Goal: Navigation & Orientation: Find specific page/section

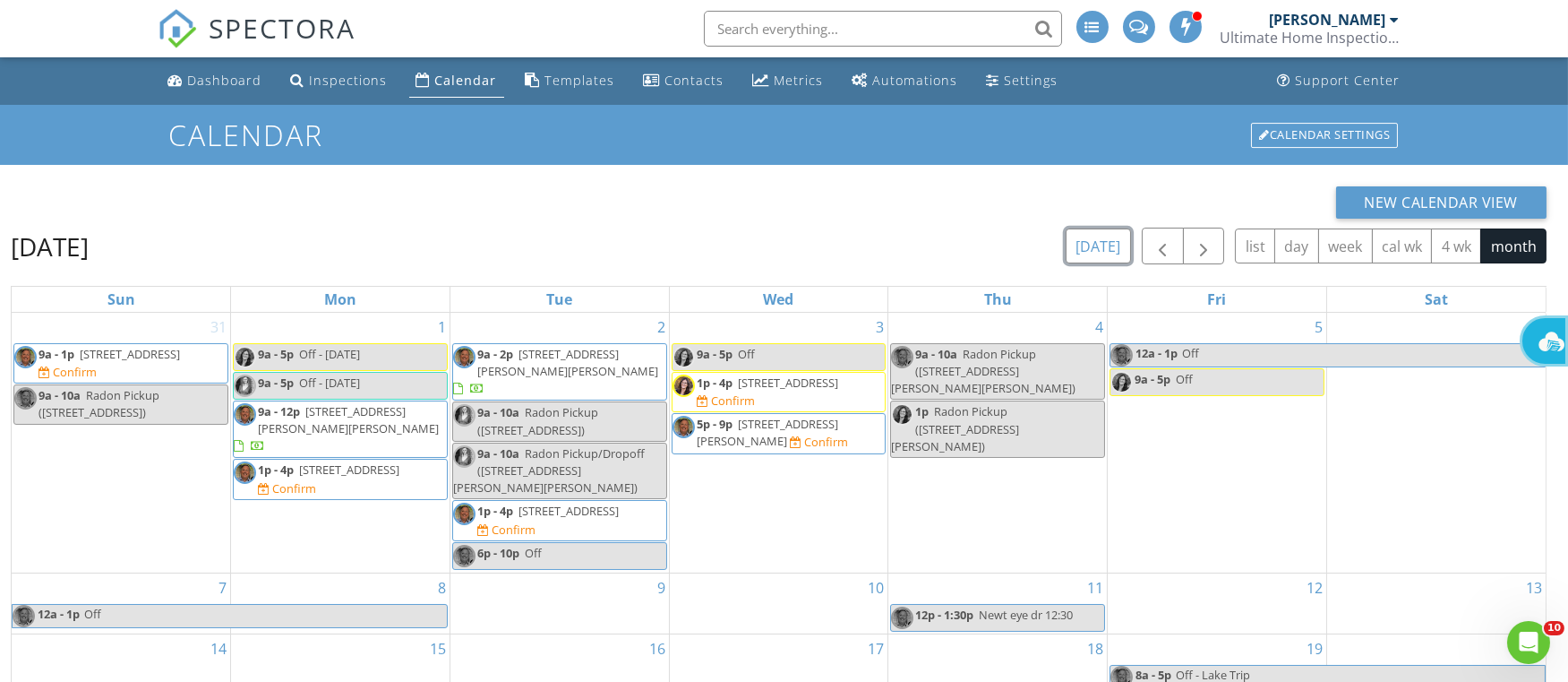
click at [1103, 238] on button "today" at bounding box center [1098, 246] width 66 height 35
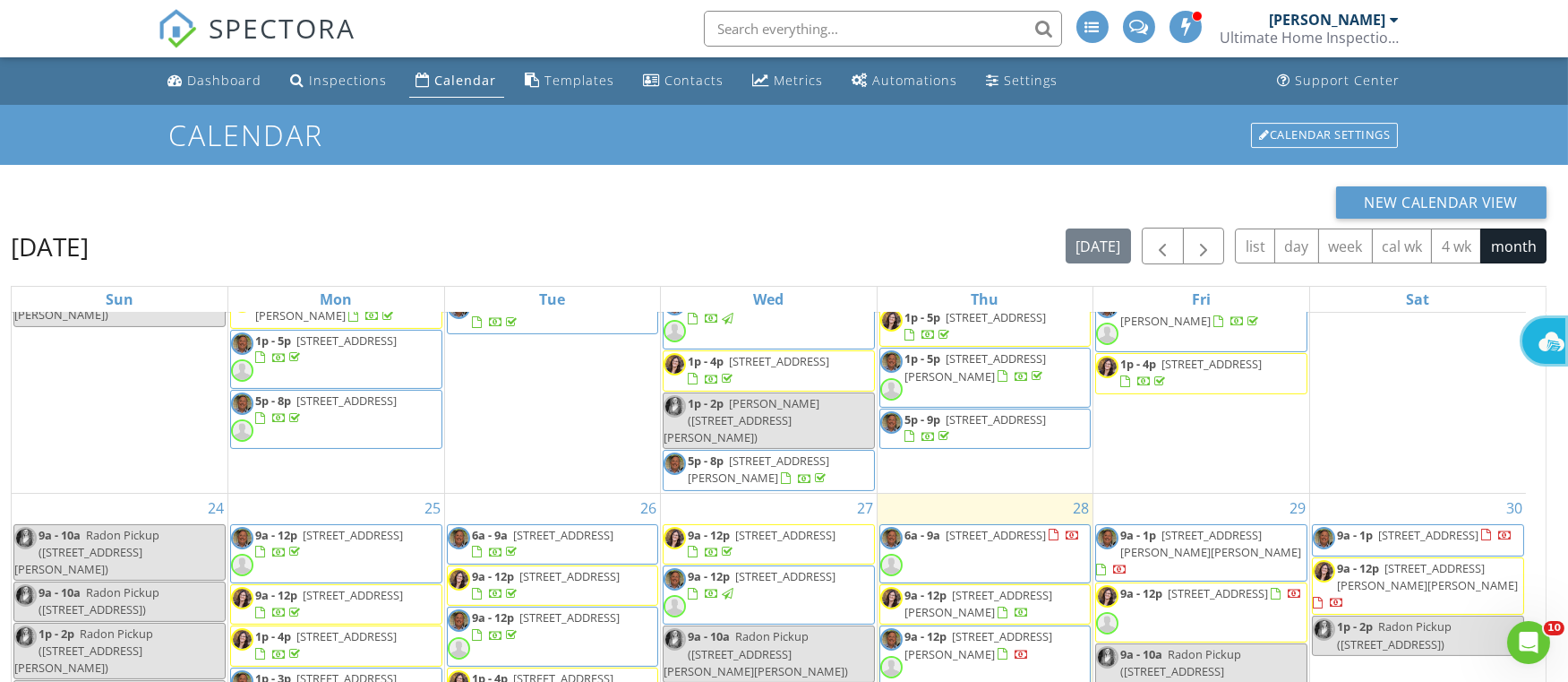
scroll to position [1695, 0]
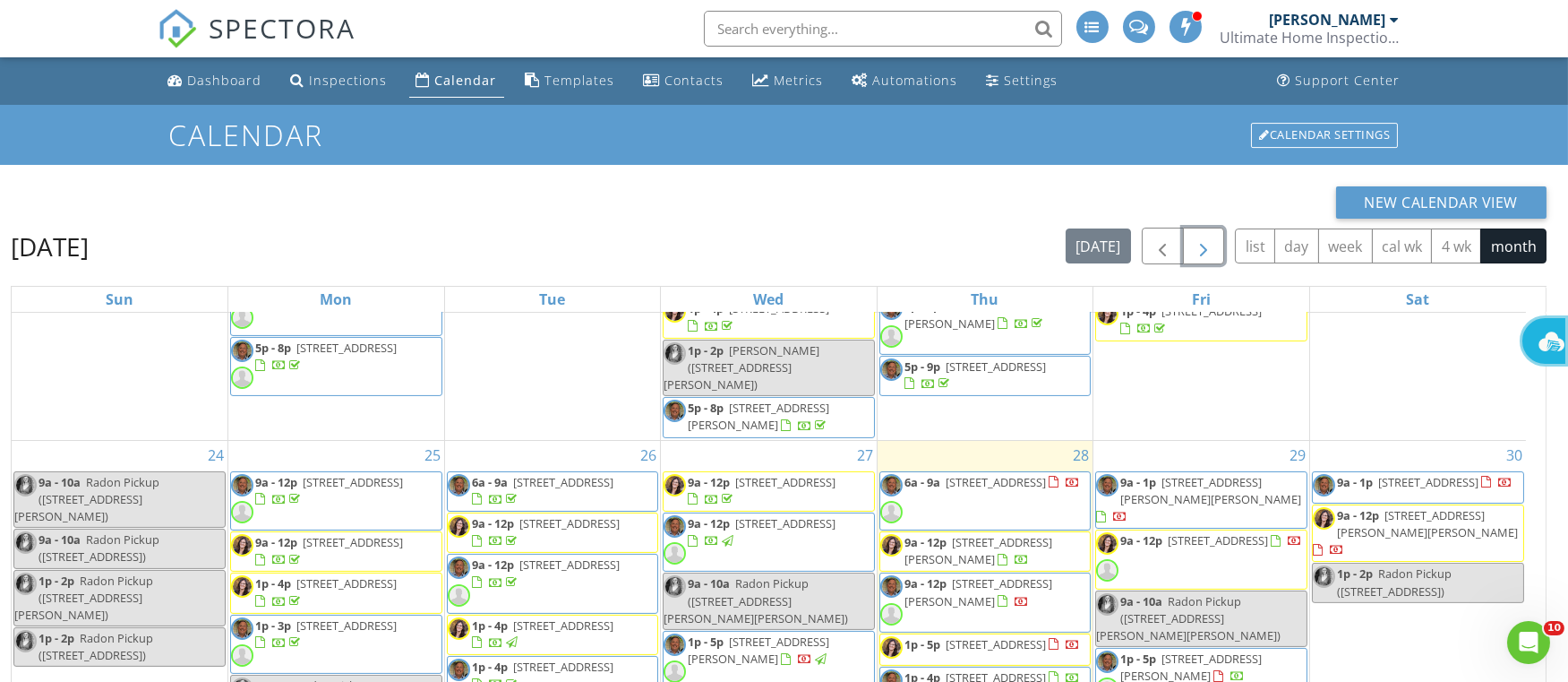
click at [1207, 249] on span "button" at bounding box center [1203, 246] width 22 height 22
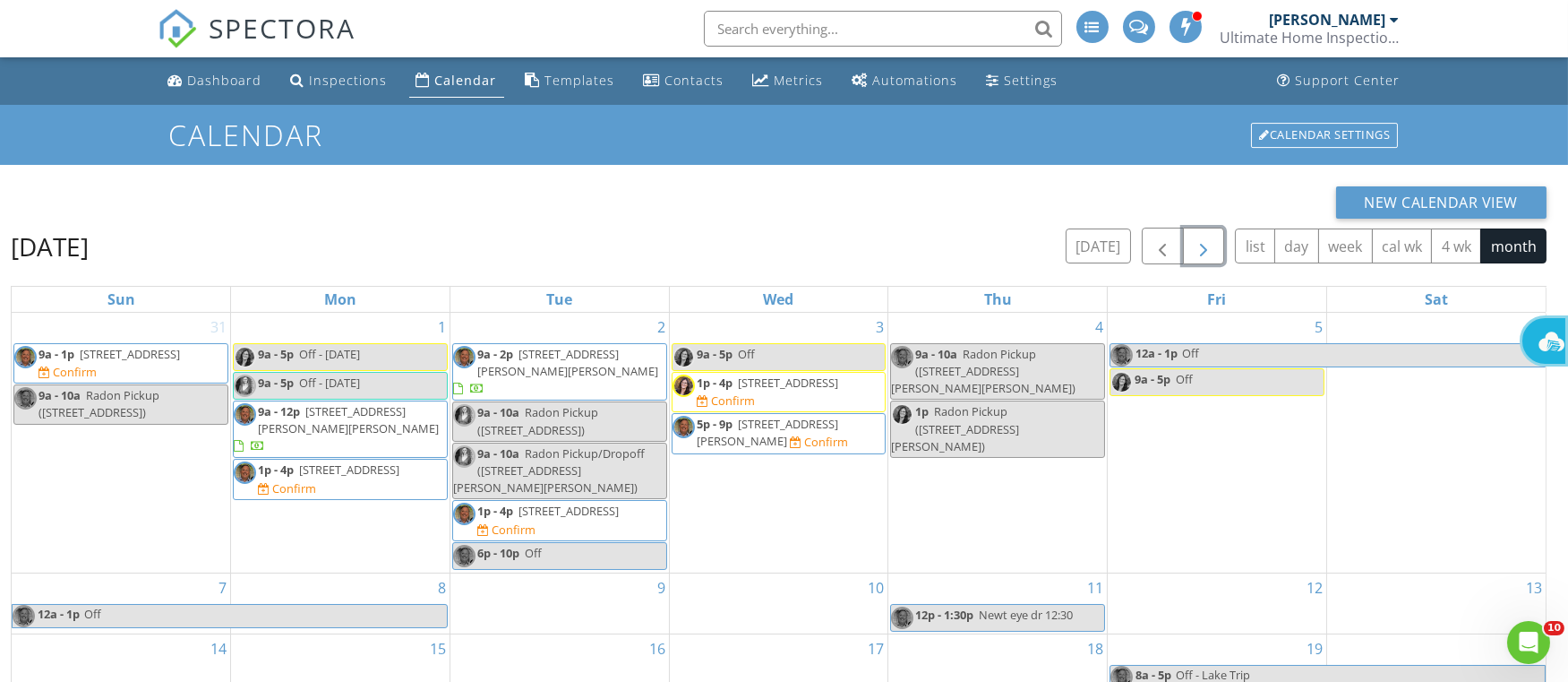
click at [805, 436] on span "5p - 9p 90 Woods Rd, Springboro 45066 Confirm" at bounding box center [778, 432] width 213 height 35
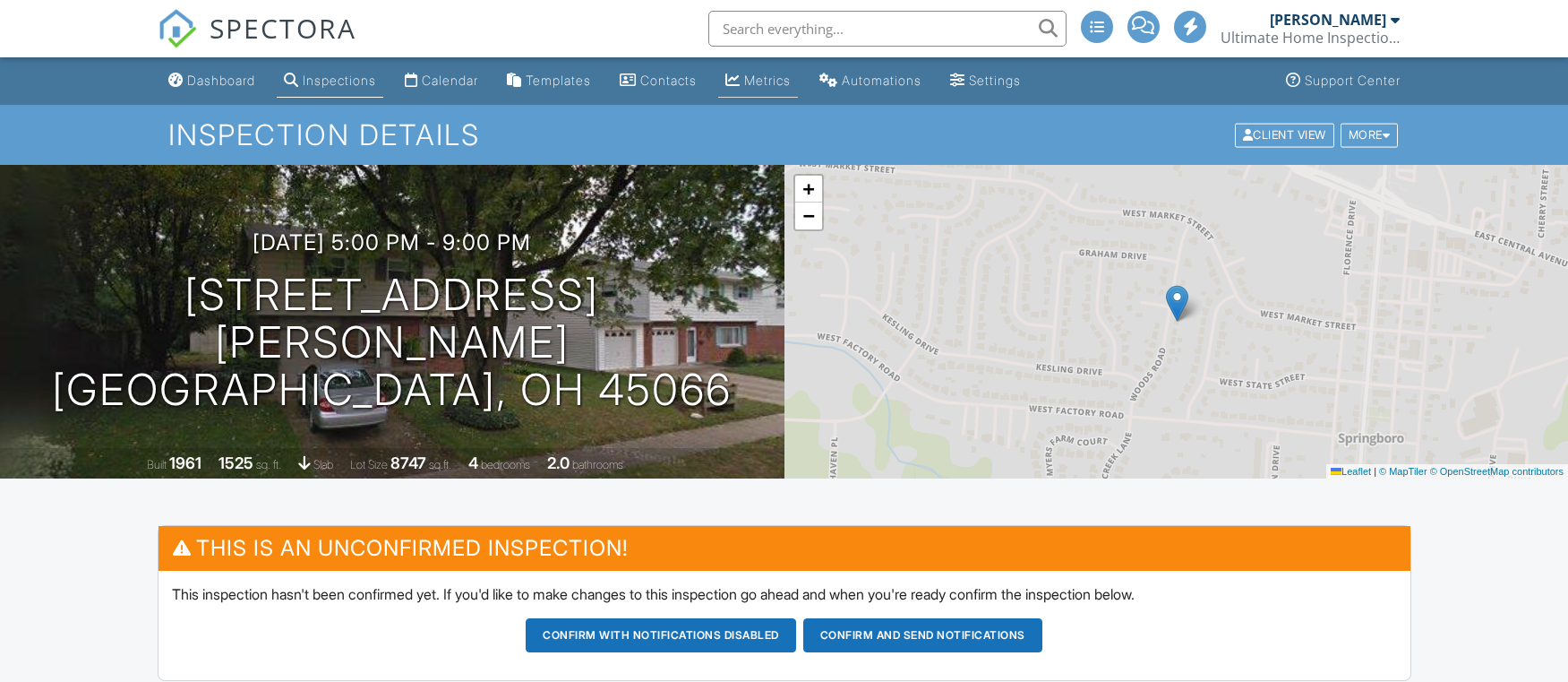
click at [791, 77] on div "Metrics" at bounding box center [768, 80] width 47 height 15
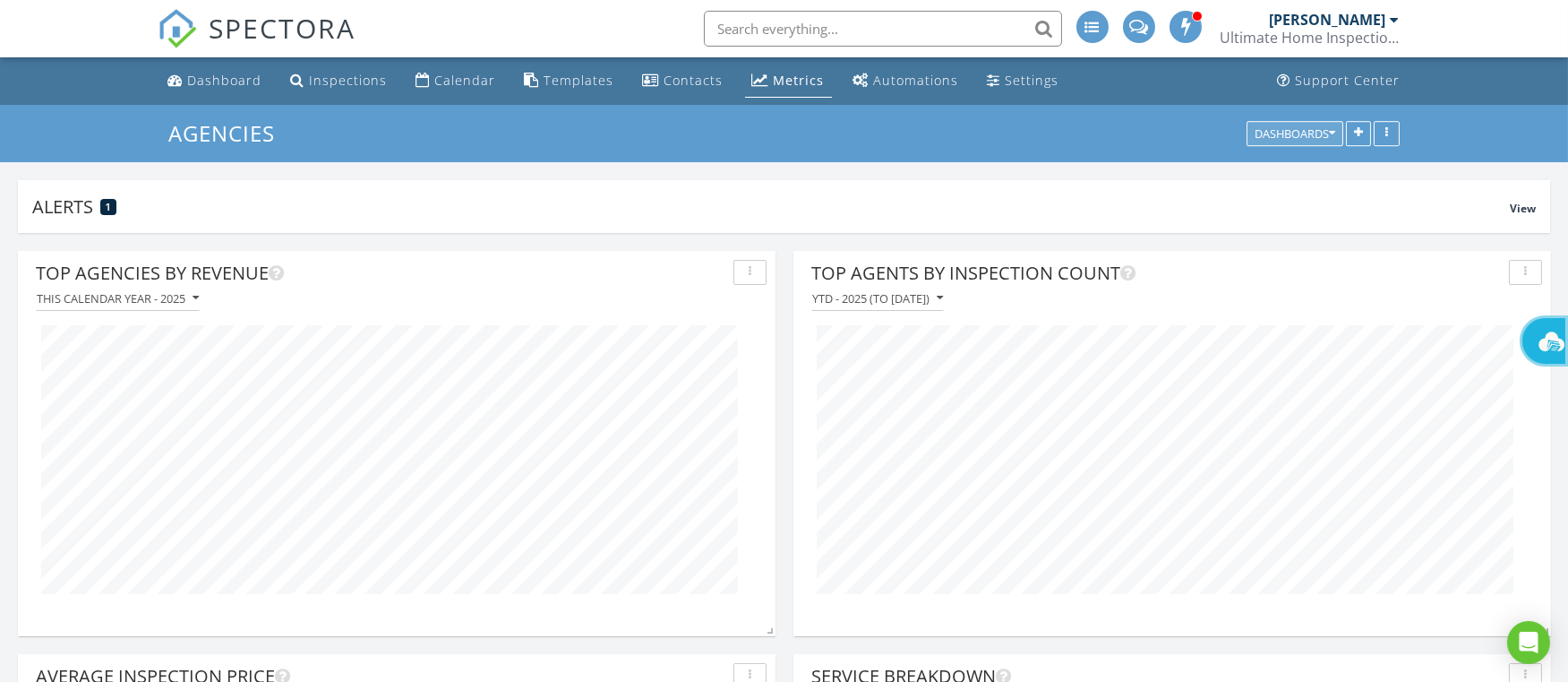
click at [1334, 133] on icon "button" at bounding box center [1332, 133] width 7 height 12
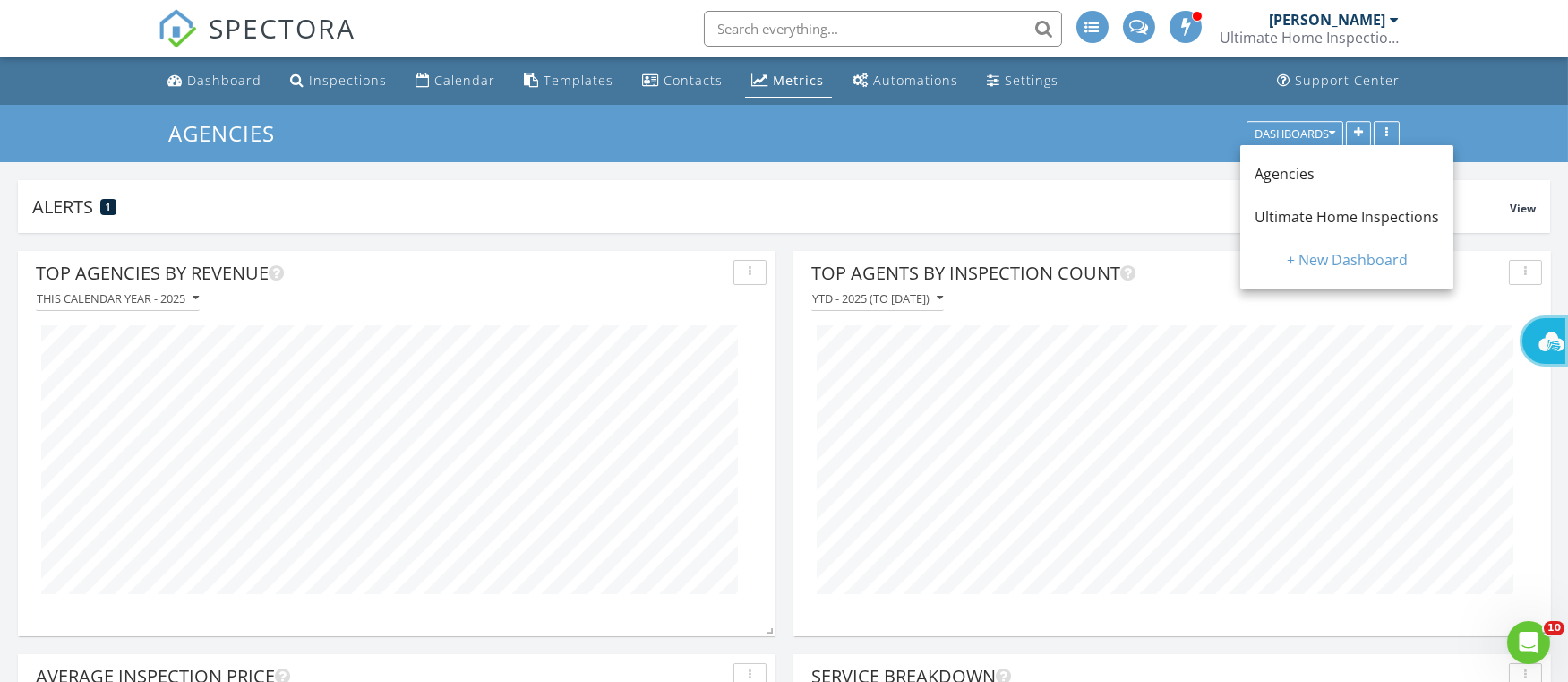
click at [1286, 219] on span "Ultimate Home Inspections" at bounding box center [1347, 217] width 185 height 20
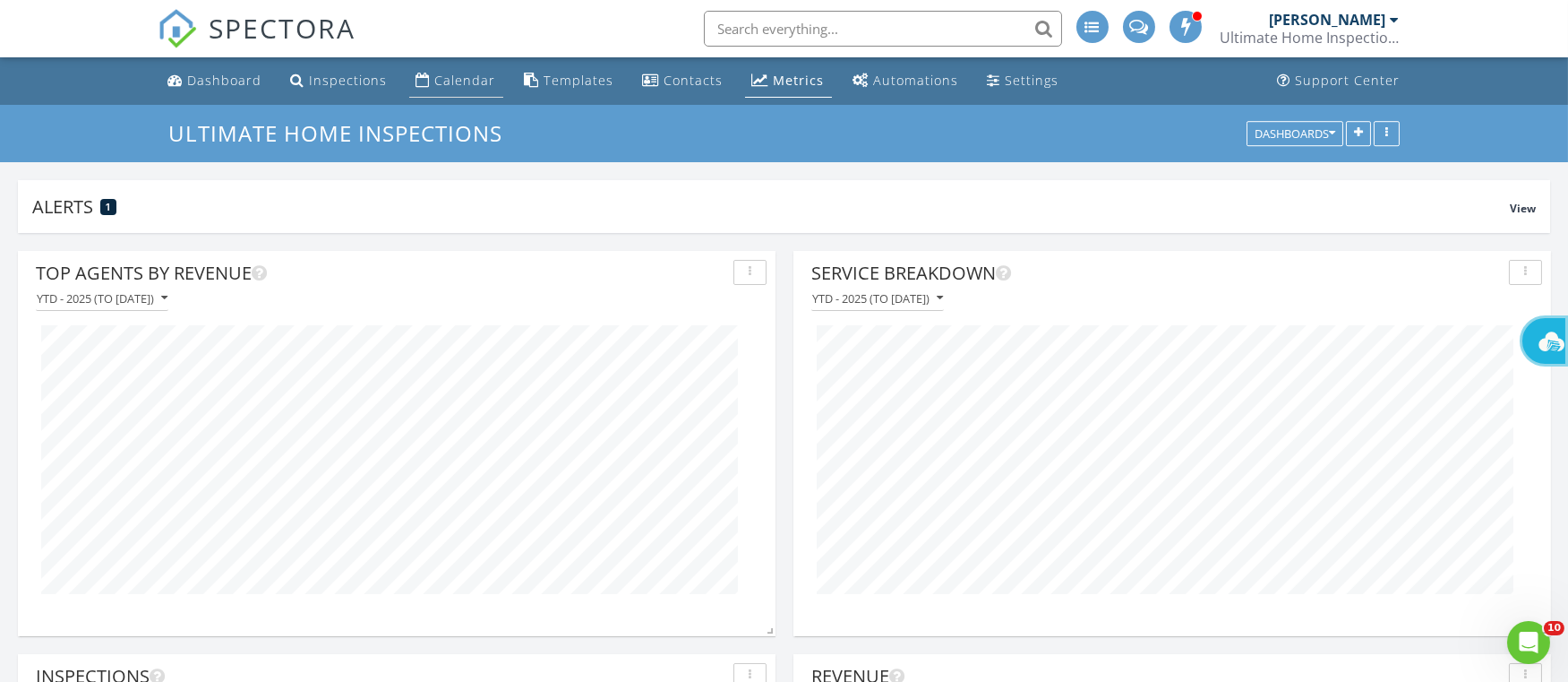
click at [456, 78] on div "Calendar" at bounding box center [465, 80] width 61 height 17
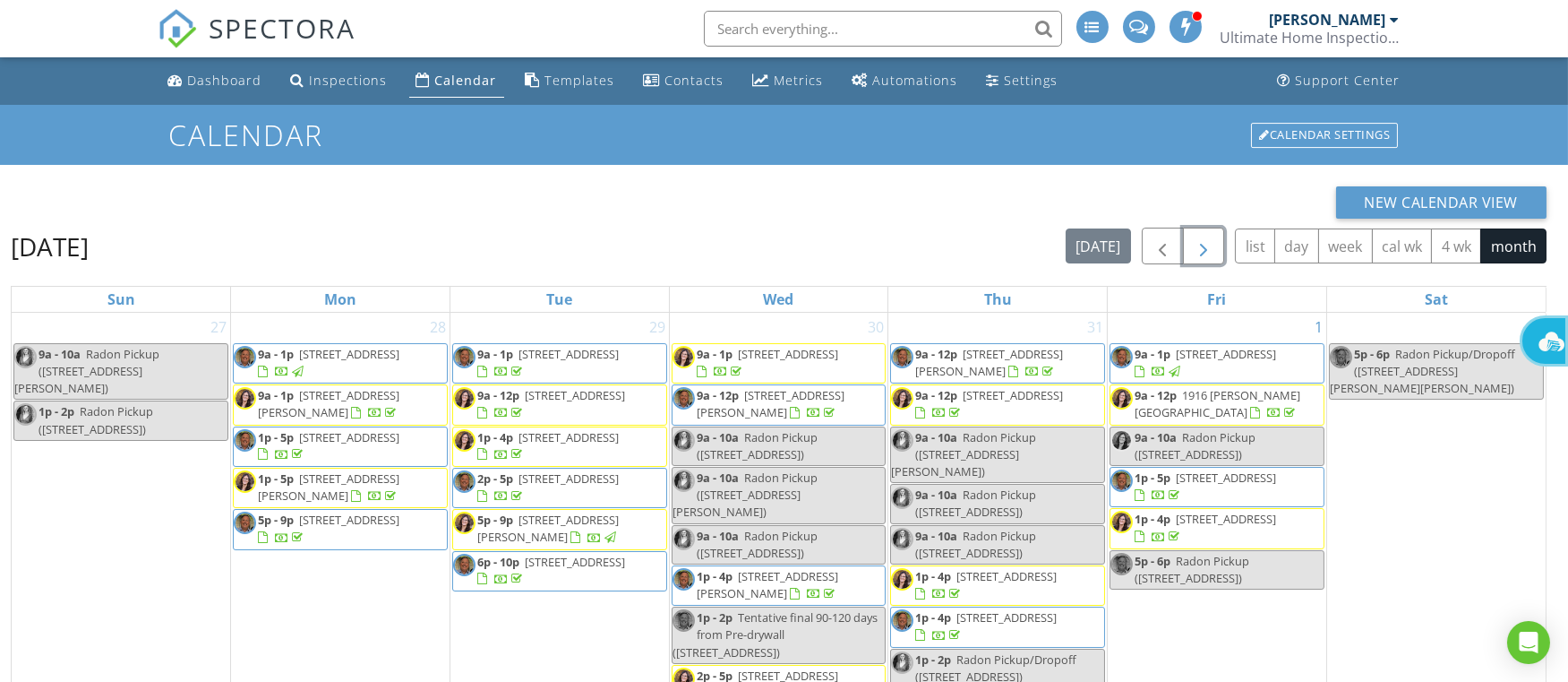
click at [1203, 240] on span "button" at bounding box center [1203, 246] width 22 height 22
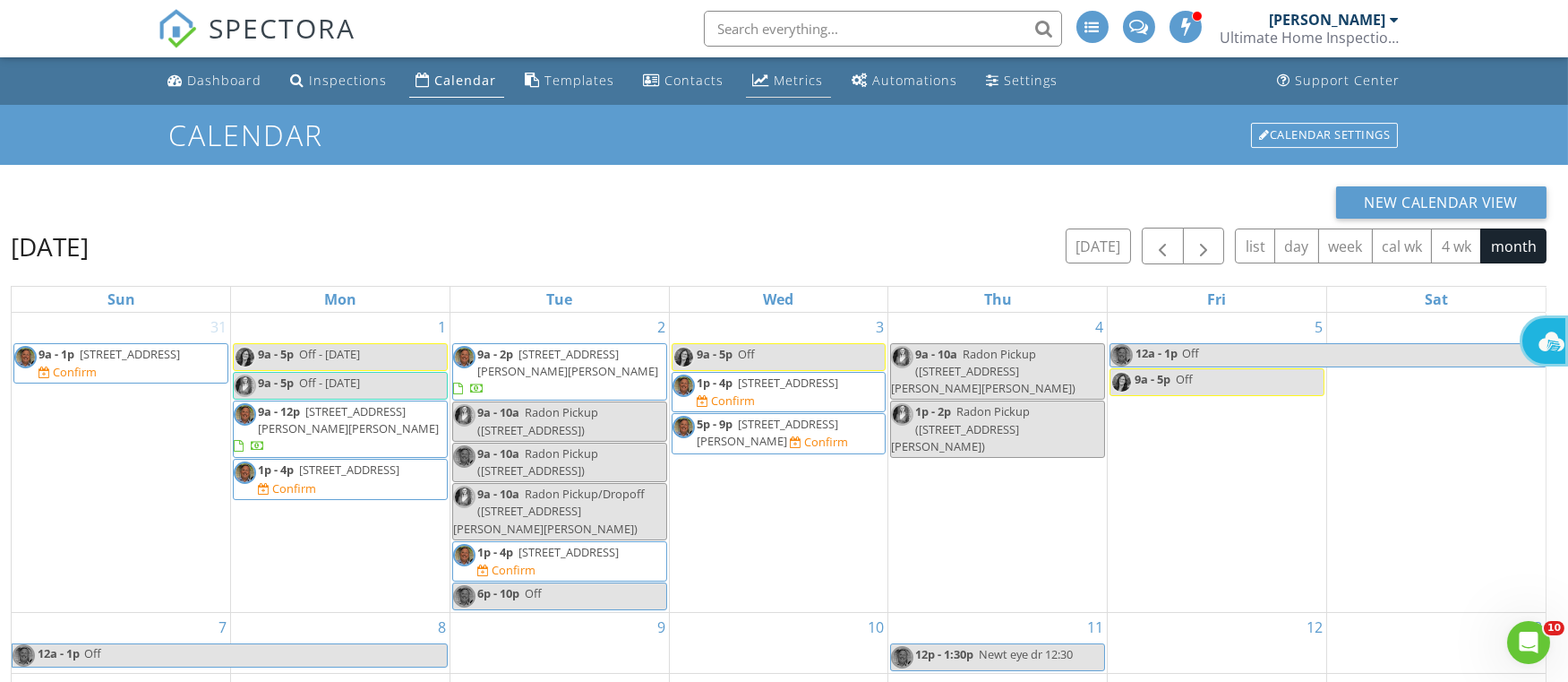
click at [775, 86] on div "Metrics" at bounding box center [799, 80] width 50 height 17
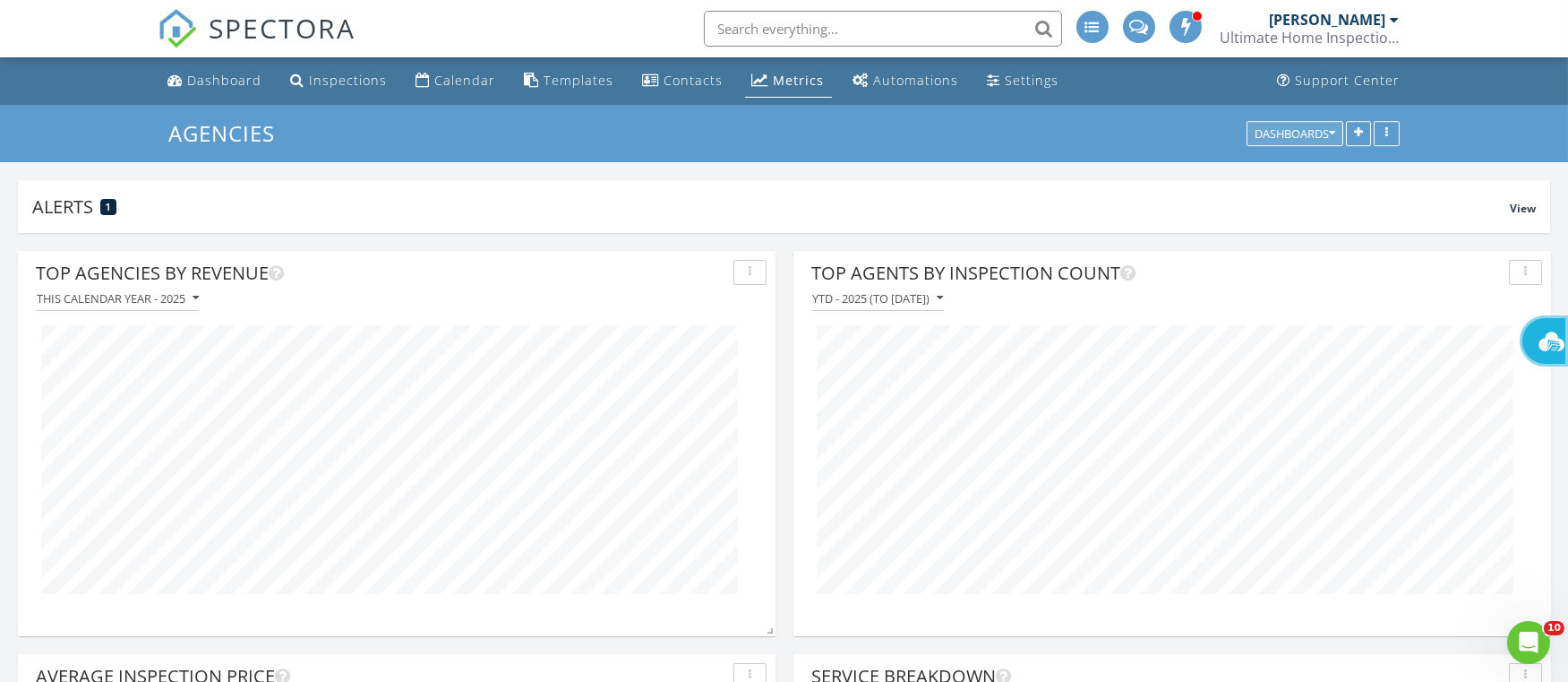
click at [1333, 129] on icon "button" at bounding box center [1332, 133] width 7 height 12
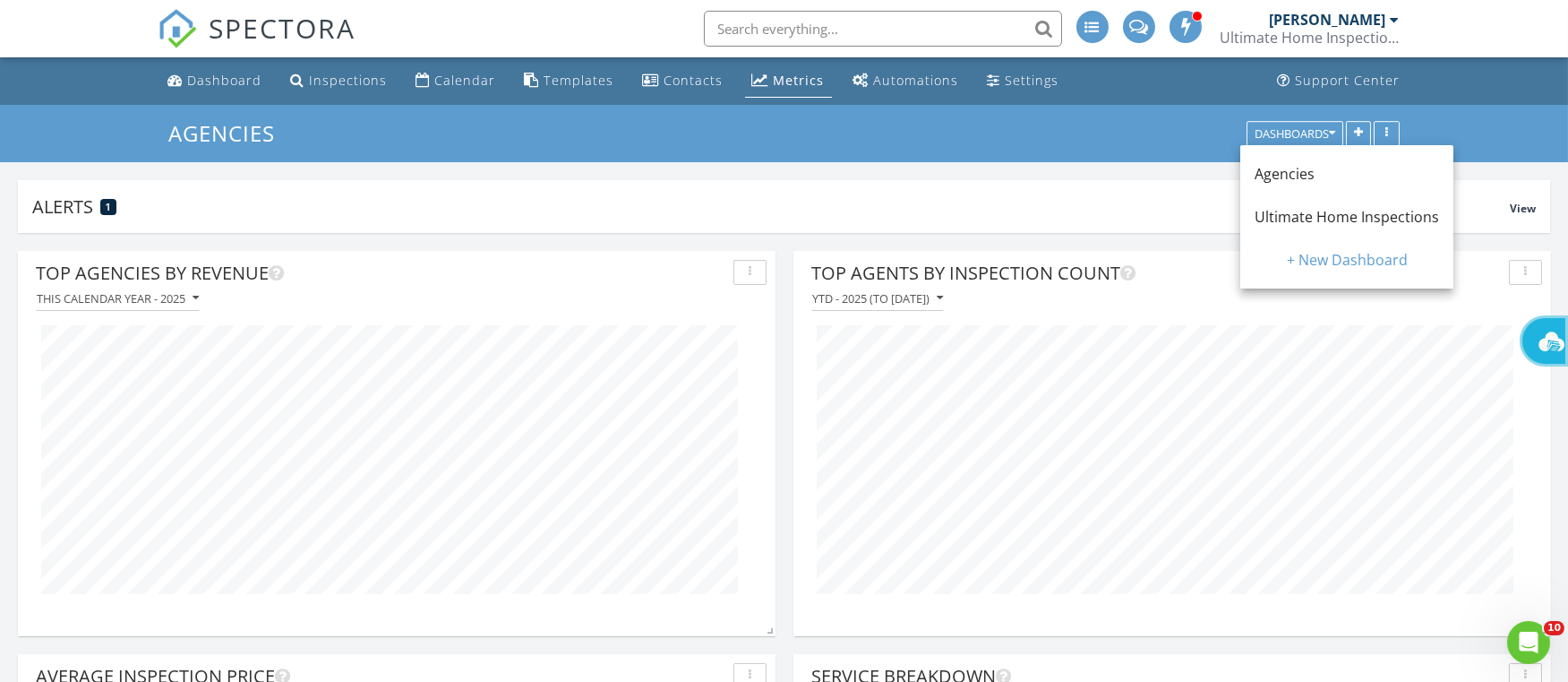
click at [1304, 211] on span "Ultimate Home Inspections" at bounding box center [1347, 217] width 185 height 20
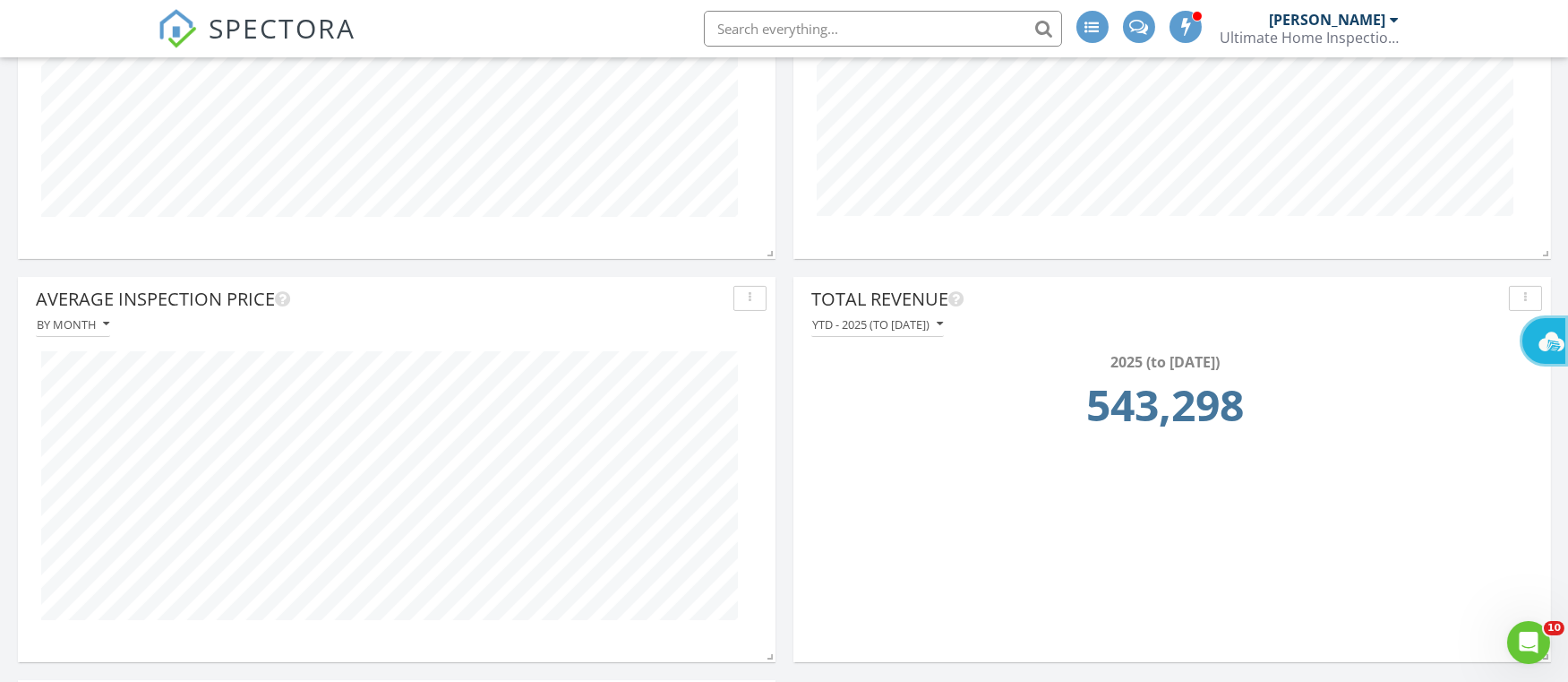
scroll to position [1189, 0]
